Goal: Information Seeking & Learning: Learn about a topic

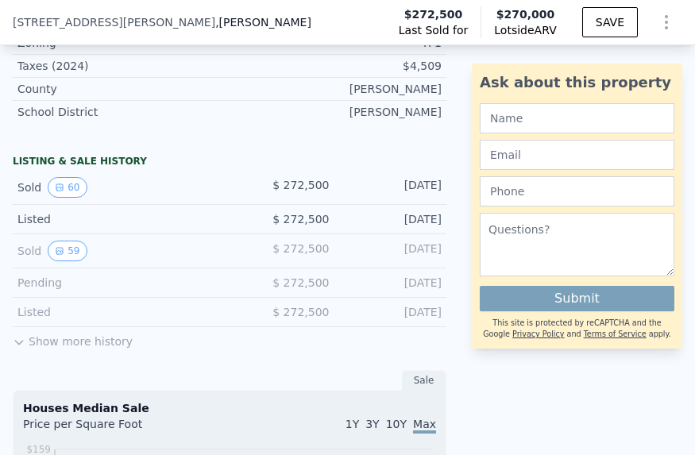
scroll to position [949, 0]
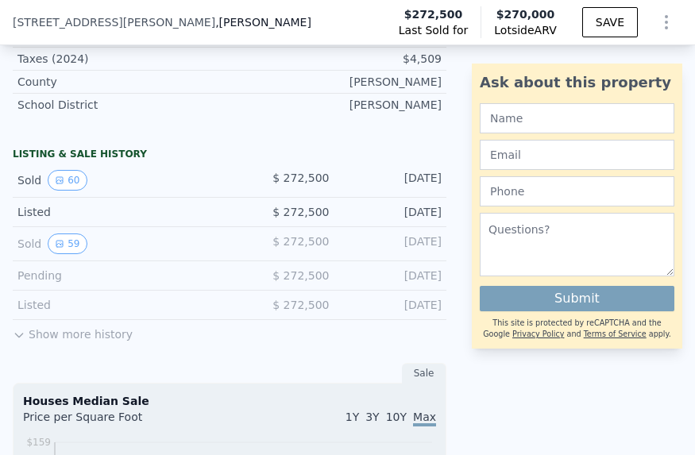
click at [60, 335] on button "Show more history" at bounding box center [73, 331] width 120 height 22
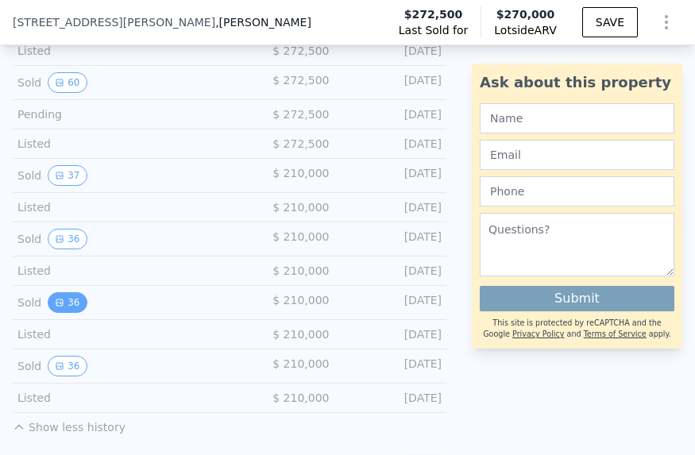
scroll to position [1217, 0]
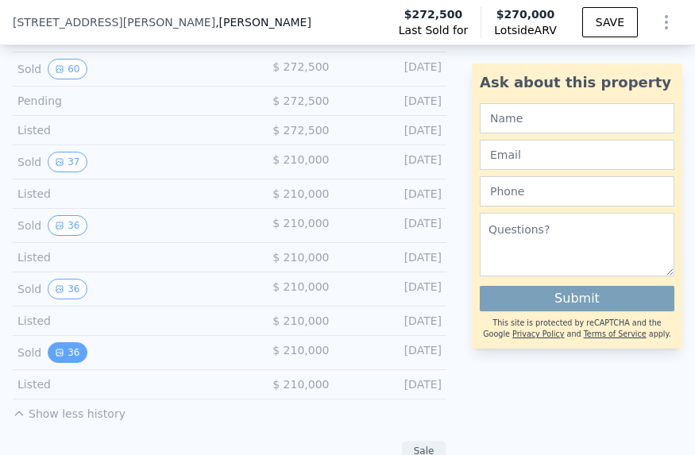
click at [70, 349] on button "36" at bounding box center [67, 352] width 39 height 21
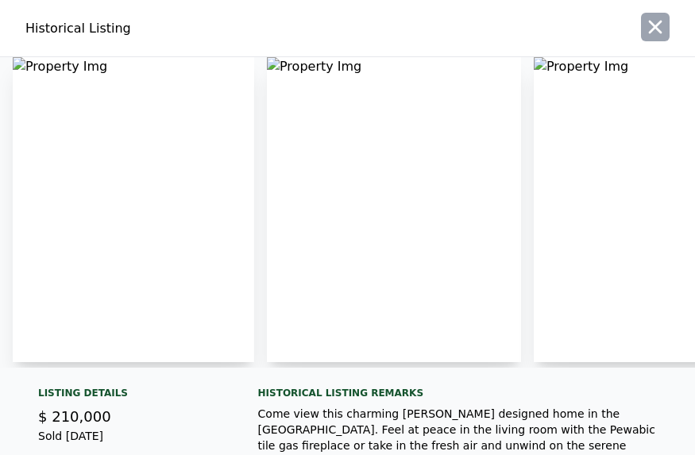
click at [644, 28] on icon "button" at bounding box center [655, 27] width 22 height 22
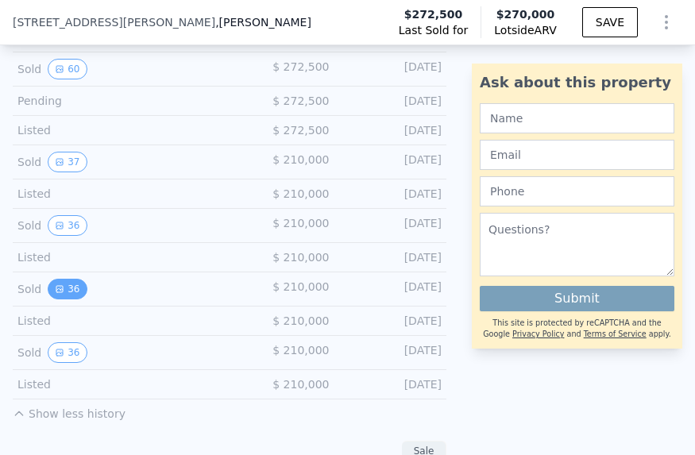
click at [62, 292] on icon "View historical data" at bounding box center [59, 289] width 6 height 6
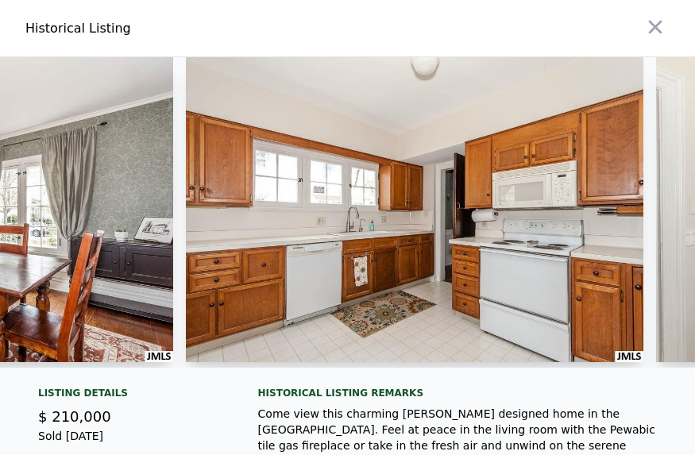
scroll to position [0, 1710]
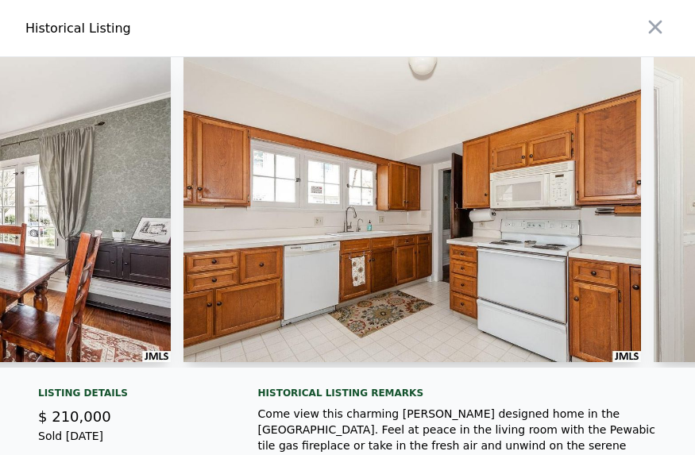
click at [311, 394] on div "Historical Listing remarks" at bounding box center [464, 393] width 412 height 13
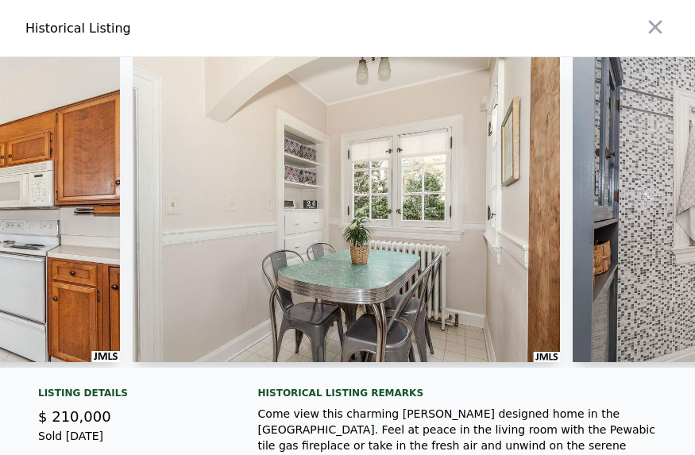
scroll to position [0, 2241]
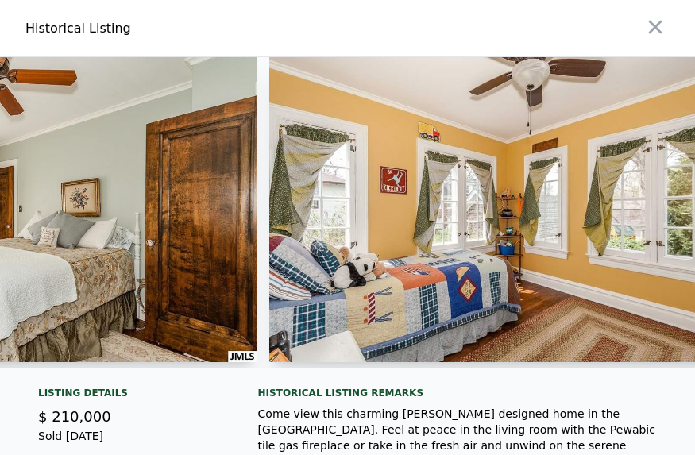
scroll to position [0, 3525]
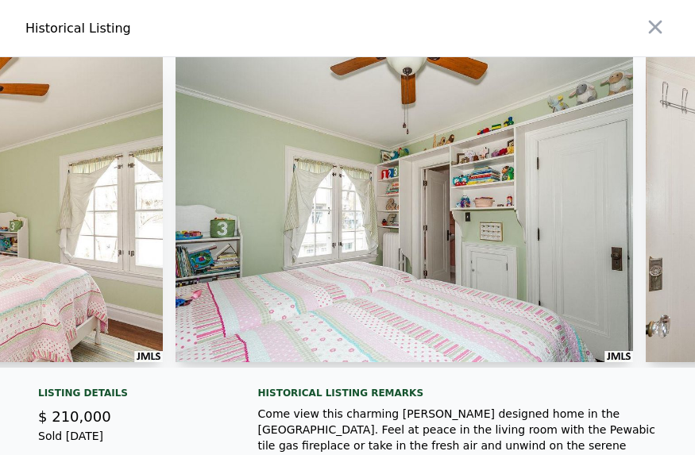
scroll to position [0, 4993]
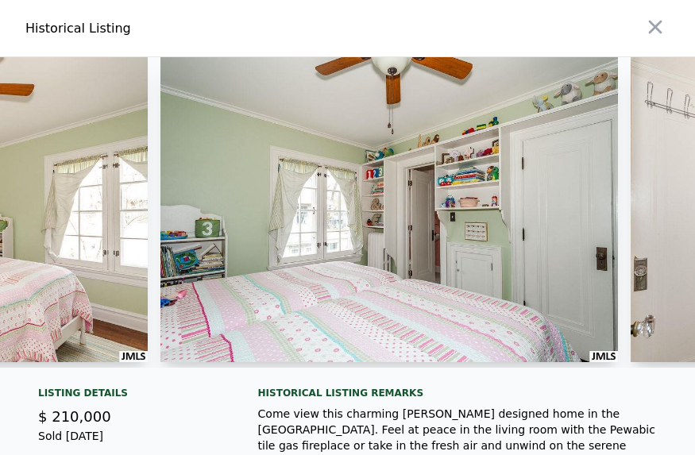
click at [339, 397] on div "Historical Listing remarks" at bounding box center [464, 393] width 412 height 13
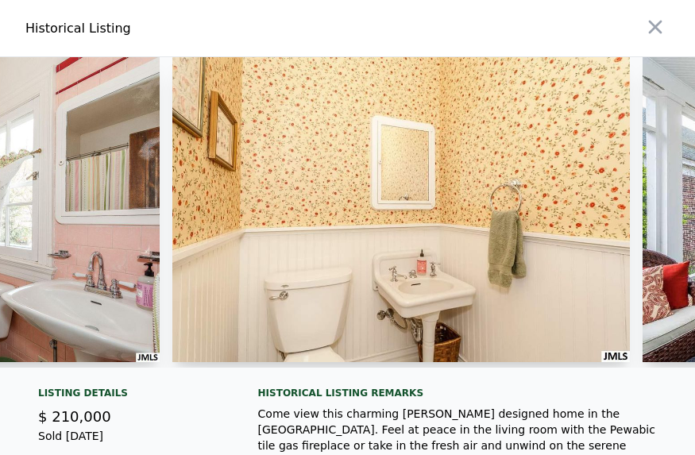
scroll to position [0, 5852]
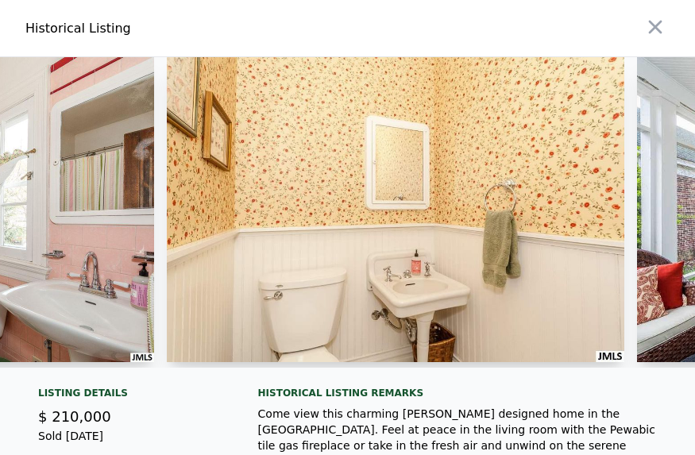
click at [420, 374] on div at bounding box center [347, 218] width 695 height 323
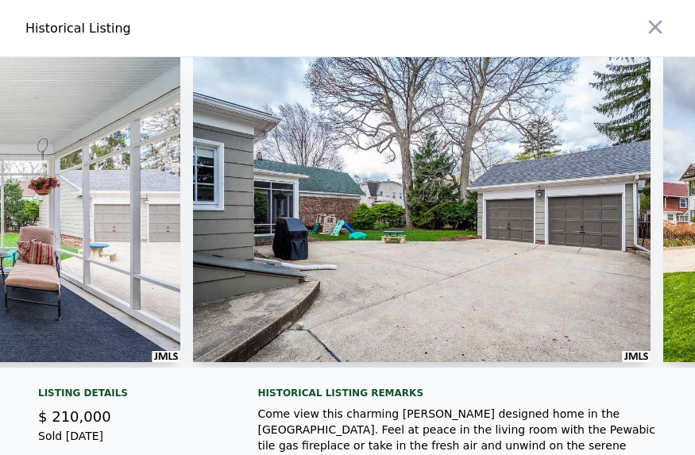
scroll to position [0, 6789]
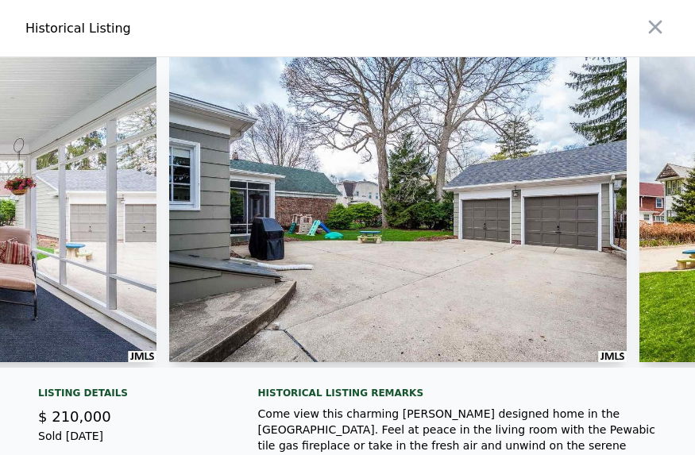
click at [284, 369] on div at bounding box center [347, 218] width 695 height 323
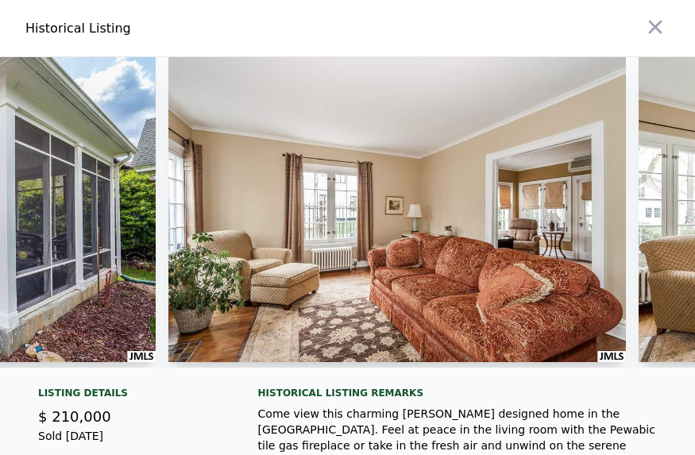
scroll to position [0, 8244]
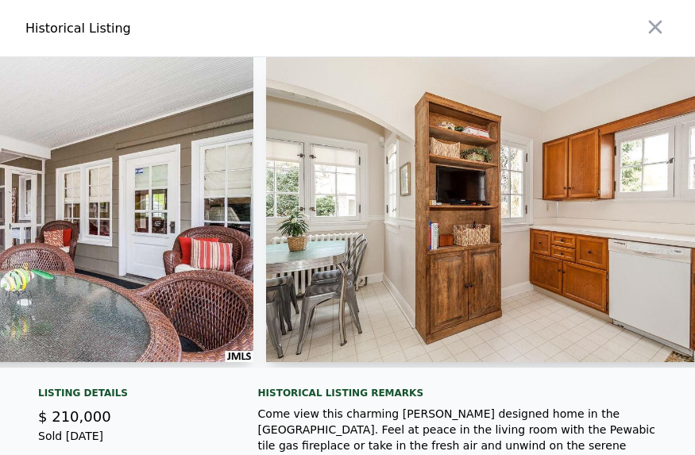
scroll to position [0, 11073]
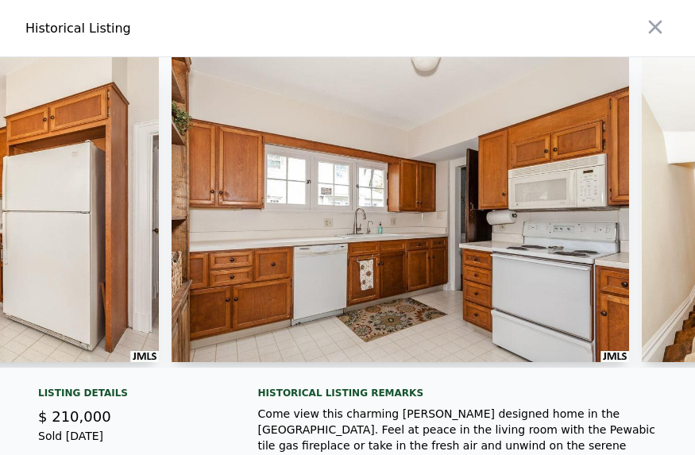
scroll to position [0, 12054]
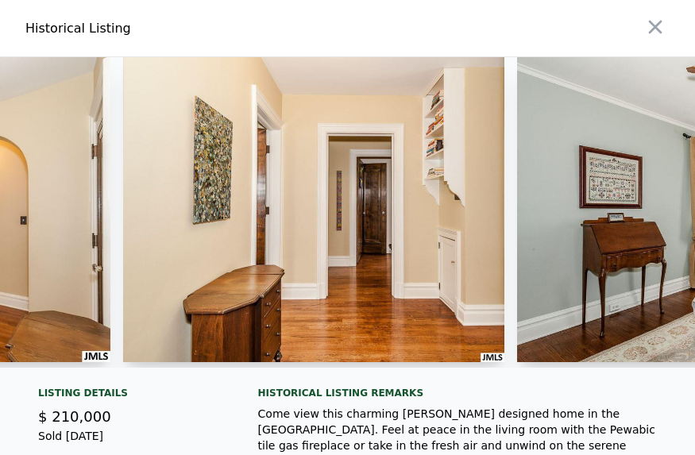
scroll to position [0, 13426]
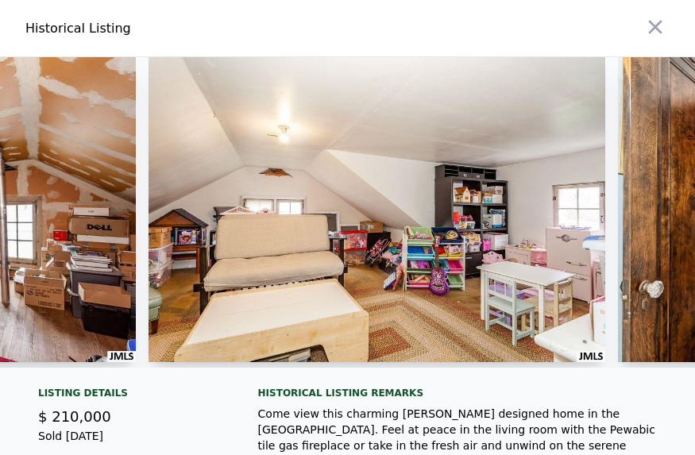
scroll to position [0, 14754]
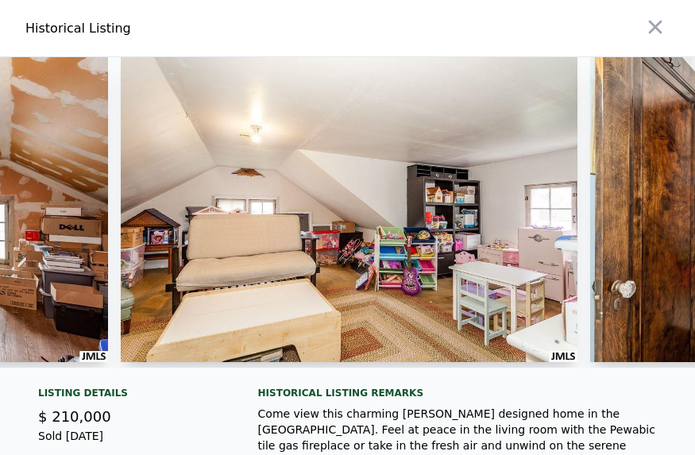
click at [198, 406] on div "$ 210,000" at bounding box center [129, 417] width 182 height 22
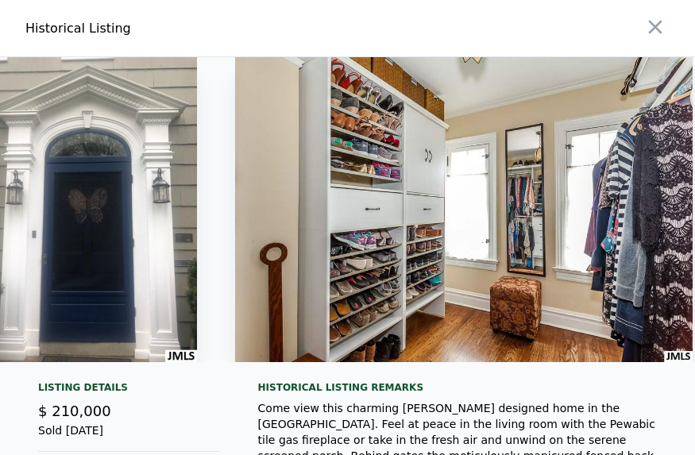
scroll to position [0, 15717]
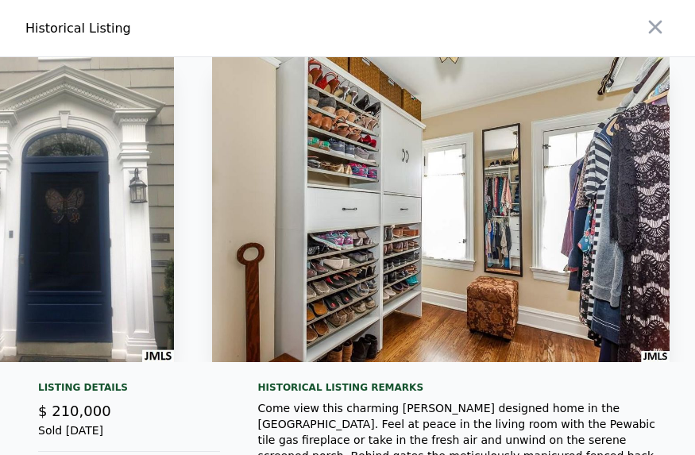
click at [351, 386] on div "Historical Listing remarks" at bounding box center [464, 387] width 412 height 13
click at [655, 29] on icon "button" at bounding box center [655, 27] width 22 height 22
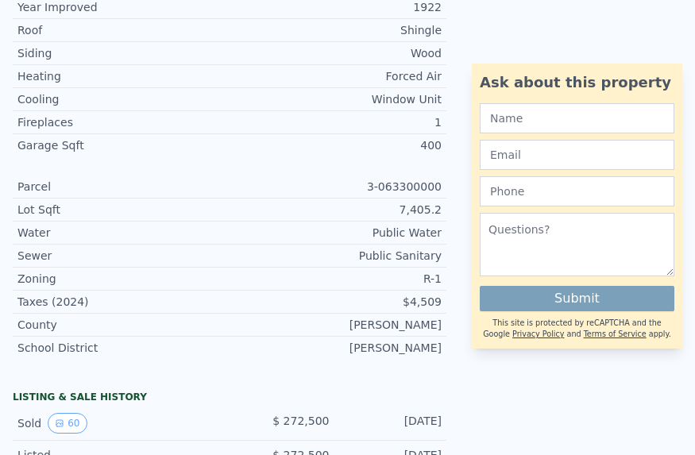
scroll to position [0, 0]
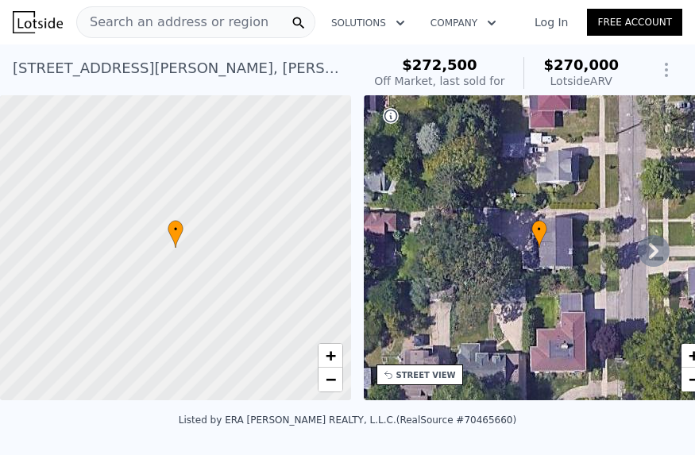
click at [145, 29] on span "Search an address or region" at bounding box center [172, 22] width 191 height 19
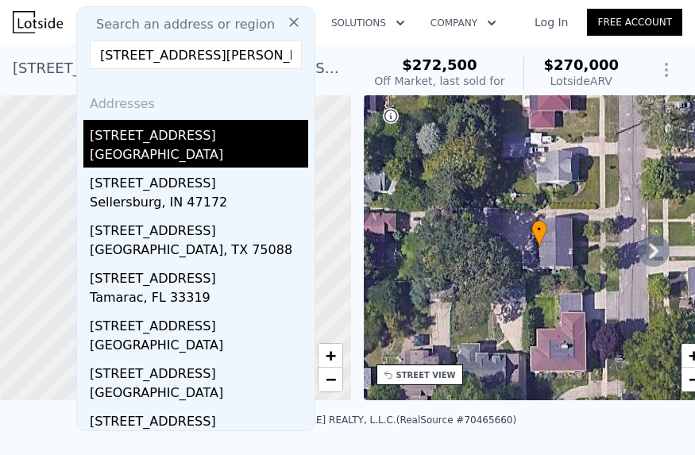
type input "[STREET_ADDRESS][PERSON_NAME]"
click at [174, 151] on div "[GEOGRAPHIC_DATA]" at bounding box center [199, 156] width 218 height 22
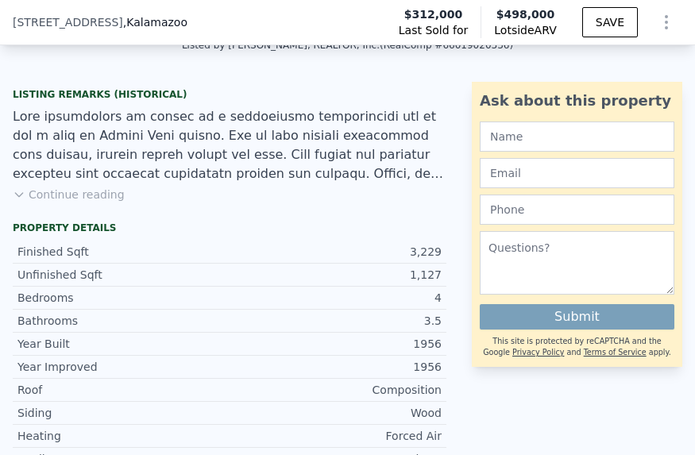
scroll to position [370, 0]
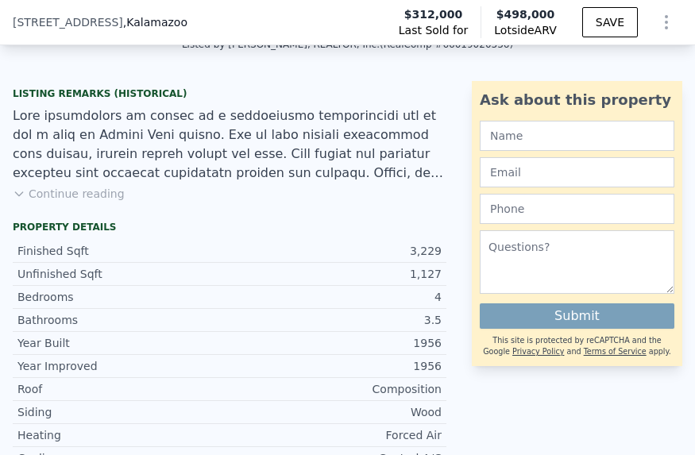
click at [72, 186] on button "Continue reading" at bounding box center [69, 194] width 112 height 16
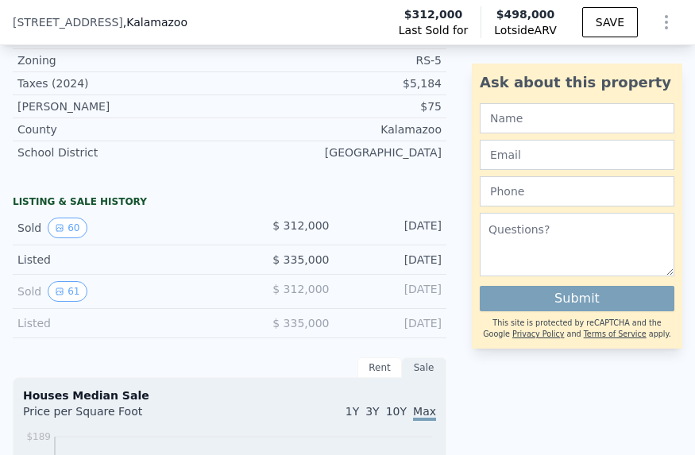
scroll to position [1359, 0]
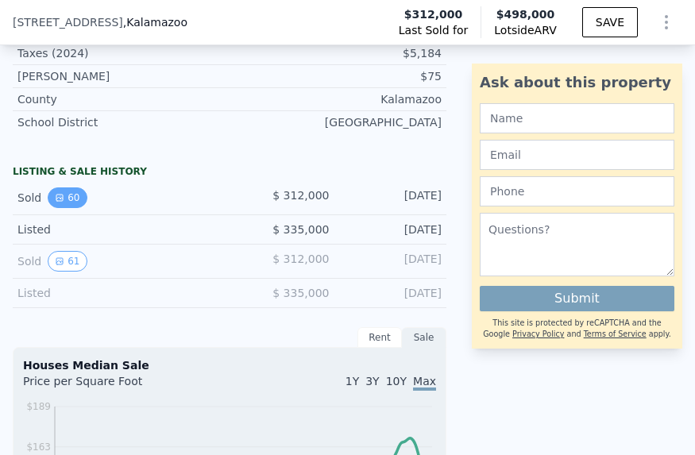
click at [75, 188] on button "60" at bounding box center [67, 198] width 39 height 21
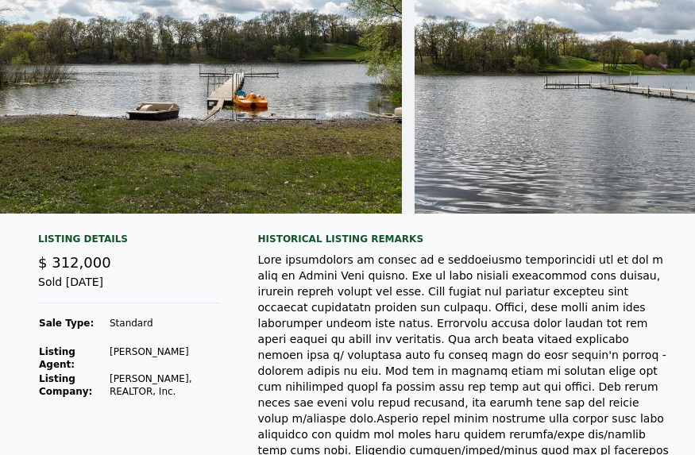
scroll to position [0, 0]
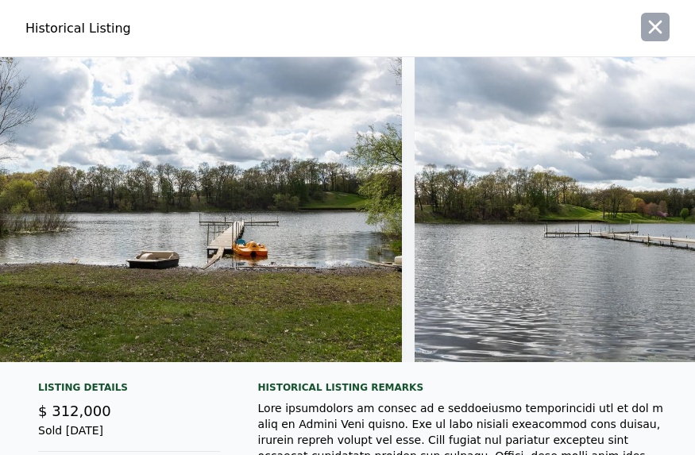
click at [648, 25] on icon "button" at bounding box center [655, 27] width 22 height 22
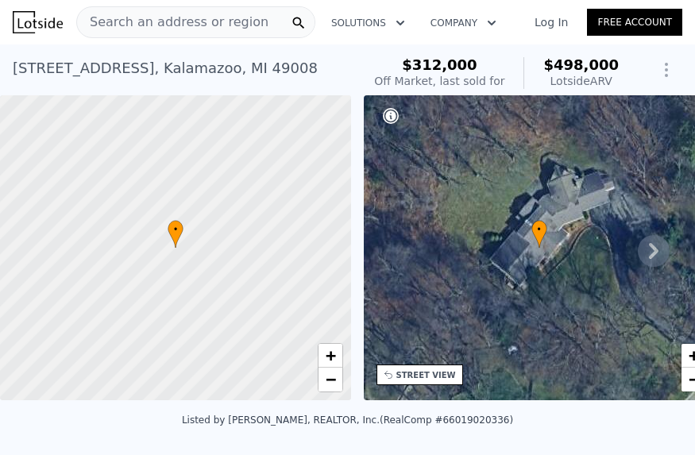
type input "4"
type input "2.5"
type input "1608"
type input "2529"
type input "5662.8"
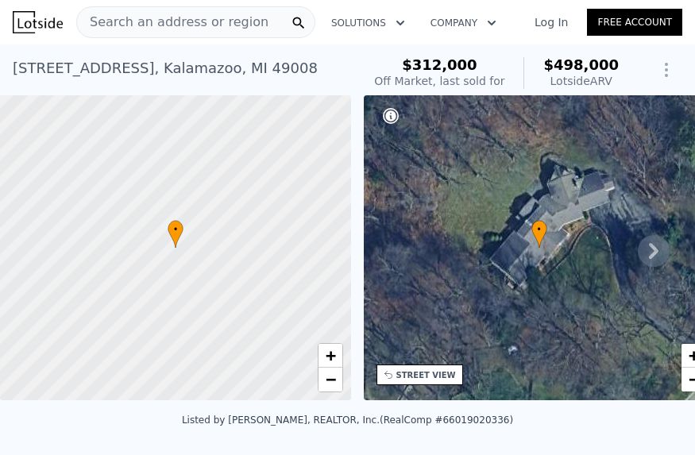
type input "13068"
type input "$ 270,000"
type input "-$ 39,252"
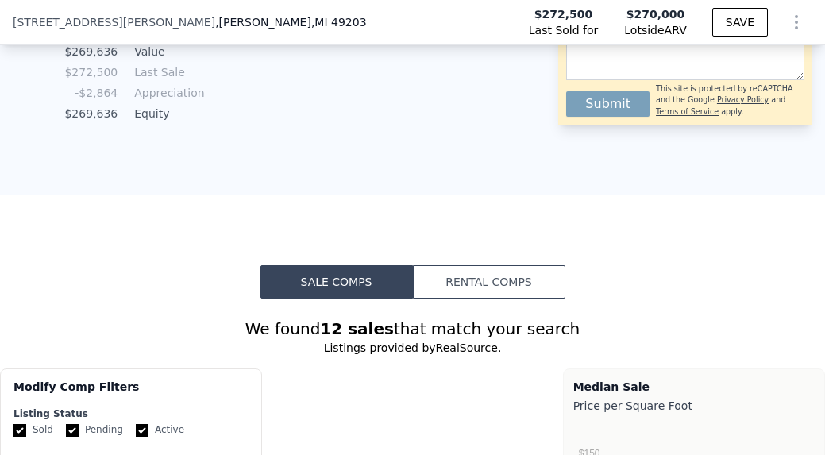
scroll to position [787, 0]
